Goal: Task Accomplishment & Management: Manage account settings

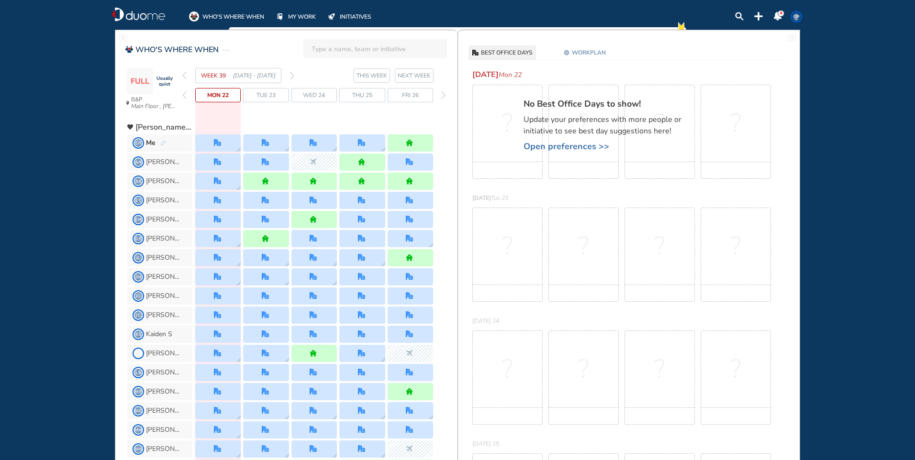
drag, startPoint x: 222, startPoint y: 103, endPoint x: 216, endPoint y: 96, distance: 9.6
click at [216, 95] on span "Mon 22" at bounding box center [218, 95] width 22 height 10
click at [582, 54] on span "WORKPLAN" at bounding box center [589, 53] width 34 height 10
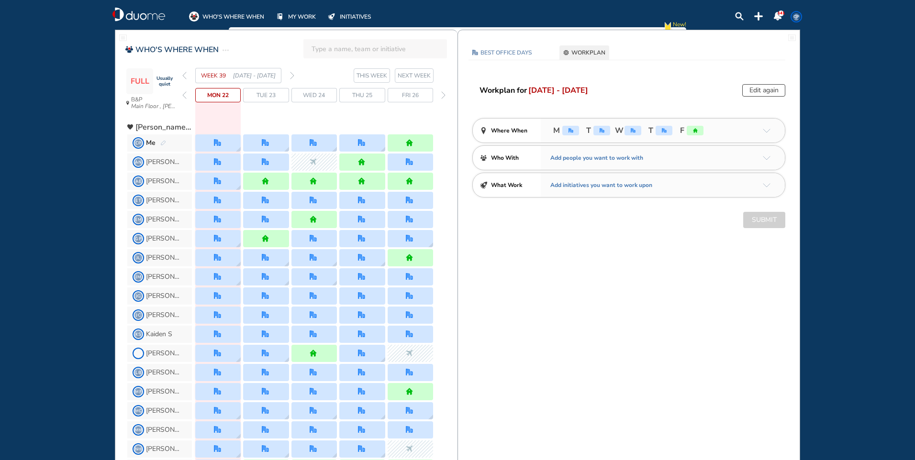
click at [772, 97] on div "Workplan for [DATE] - [DATE] Edit again Where When M T W T F Who With Add peopl…" at bounding box center [629, 156] width 342 height 144
click at [767, 88] on button "Edit again" at bounding box center [763, 90] width 43 height 12
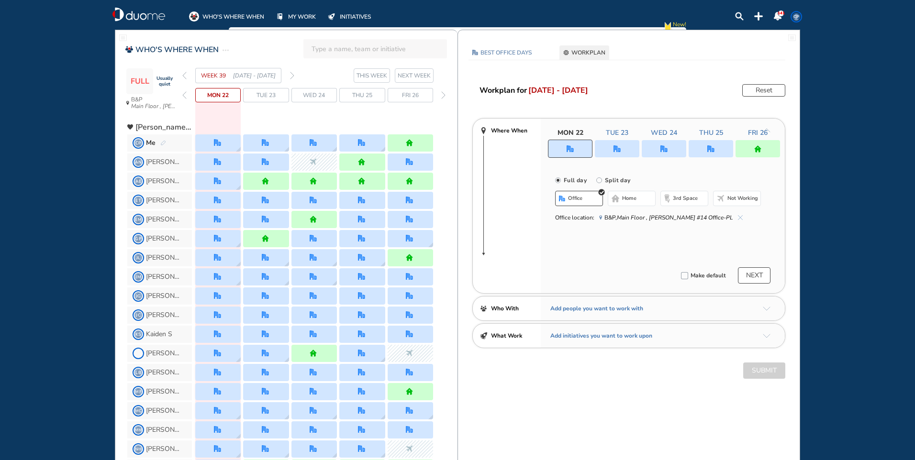
click at [568, 146] on img "office" at bounding box center [570, 148] width 7 height 7
click at [724, 202] on img "nonworking-bdbdbd" at bounding box center [721, 199] width 8 height 8
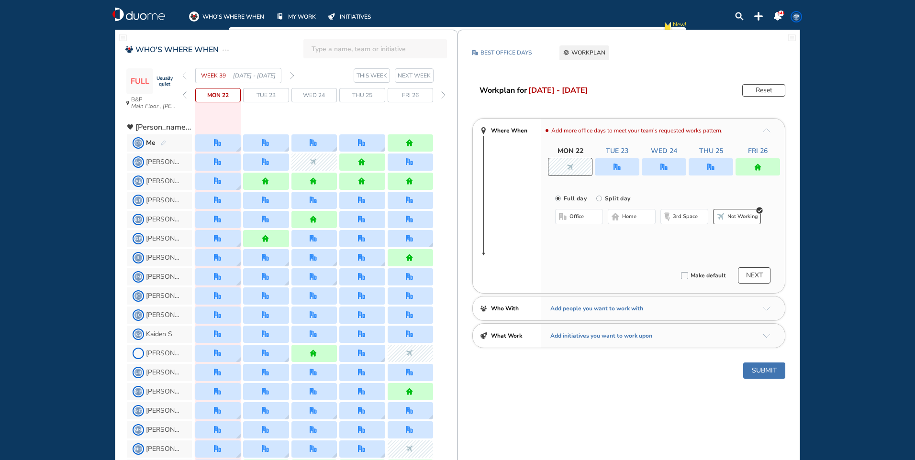
click at [769, 373] on button "Submit" at bounding box center [764, 371] width 42 height 16
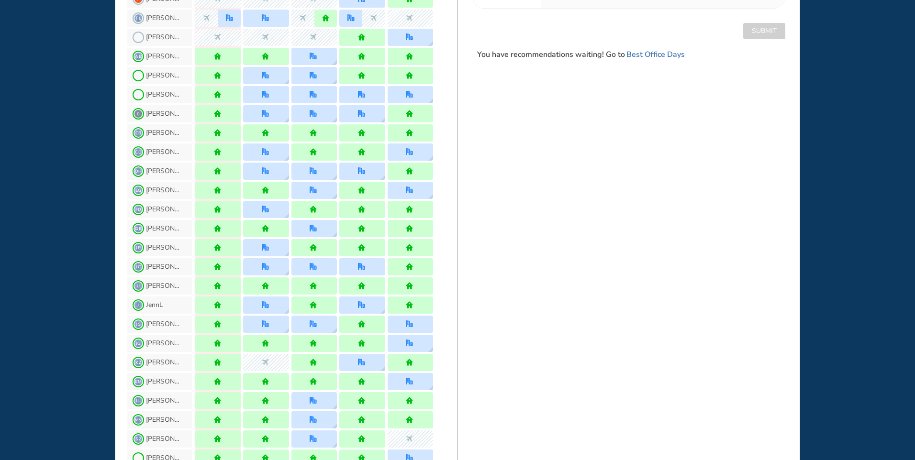
scroll to position [11, 0]
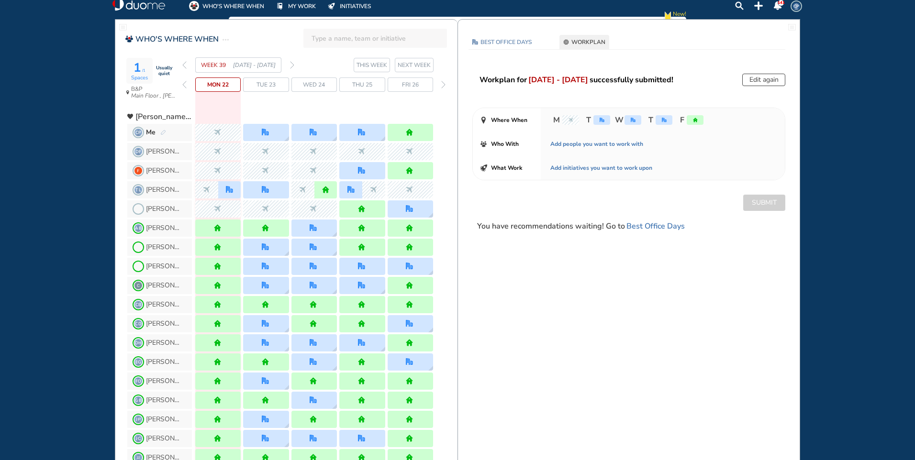
click at [798, 8] on span "CP" at bounding box center [797, 6] width 8 height 8
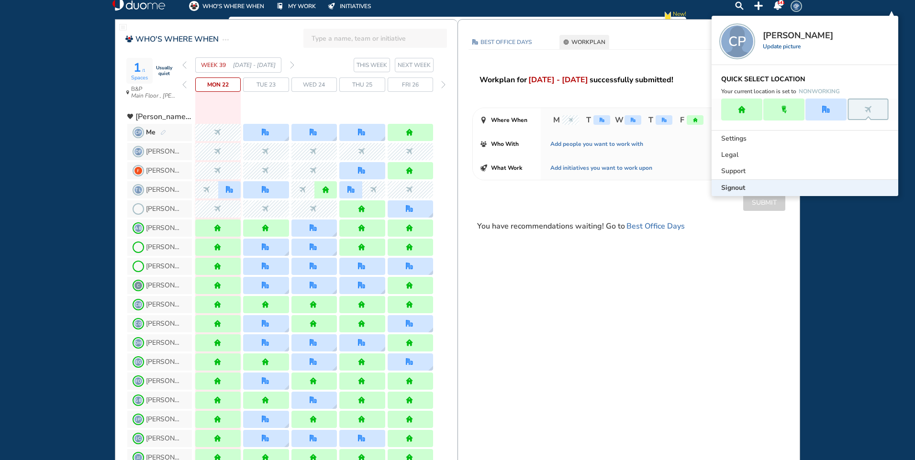
click at [731, 188] on span "Signout" at bounding box center [733, 188] width 24 height 10
